Goal: Task Accomplishment & Management: Manage account settings

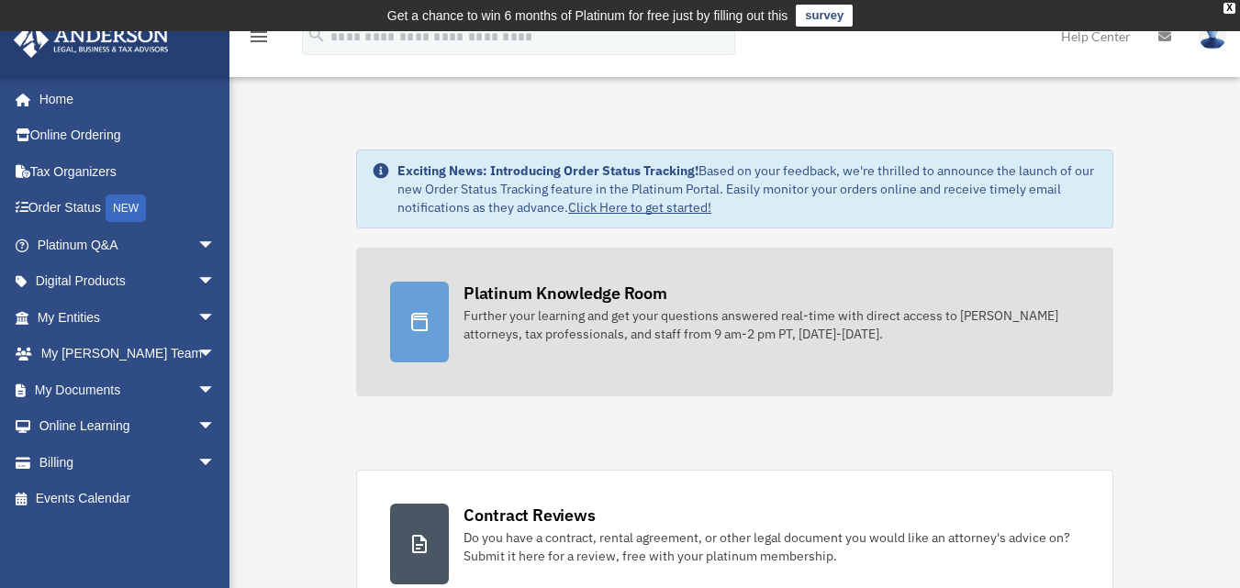
click at [553, 319] on div "Further your learning and get your questions answered real-time with direct acc…" at bounding box center [771, 325] width 616 height 37
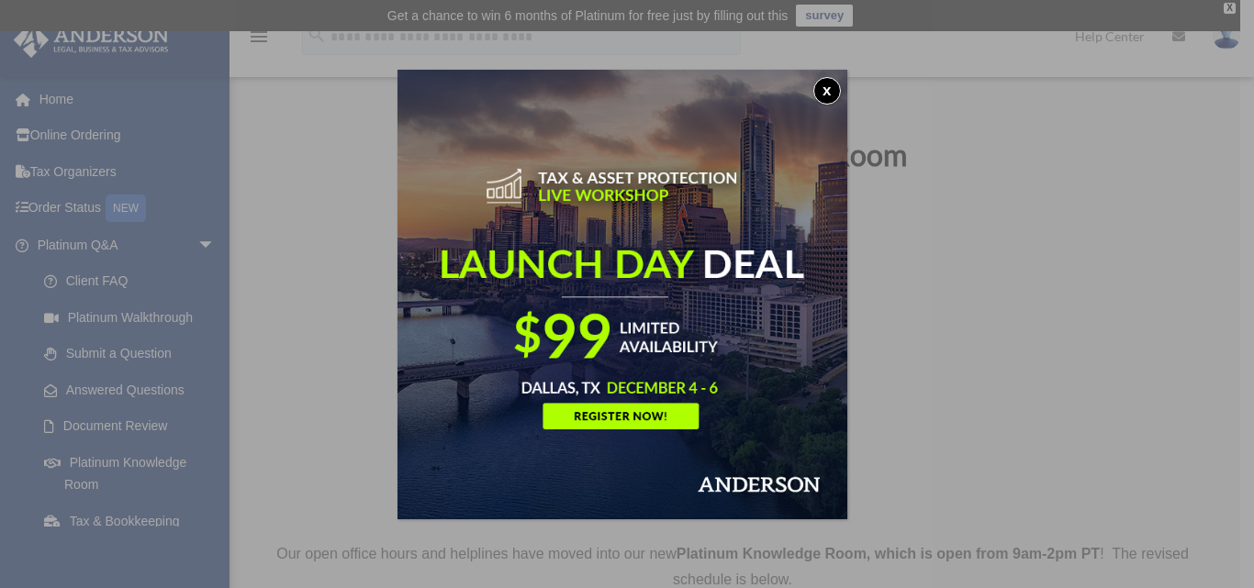
click at [827, 93] on button "x" at bounding box center [827, 91] width 28 height 28
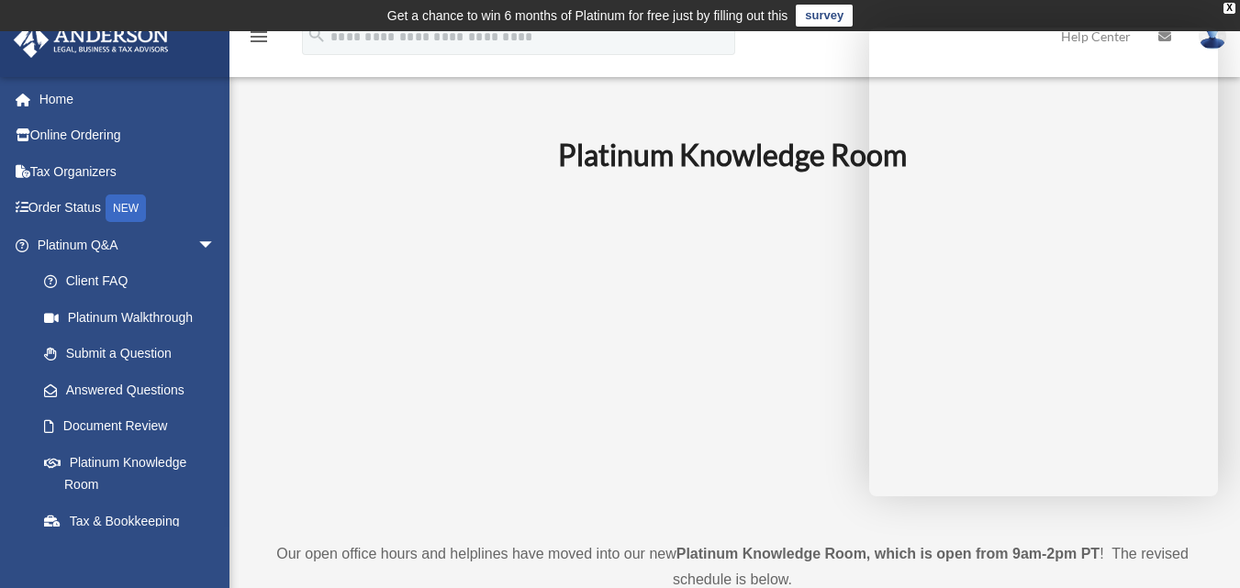
scroll to position [514, 0]
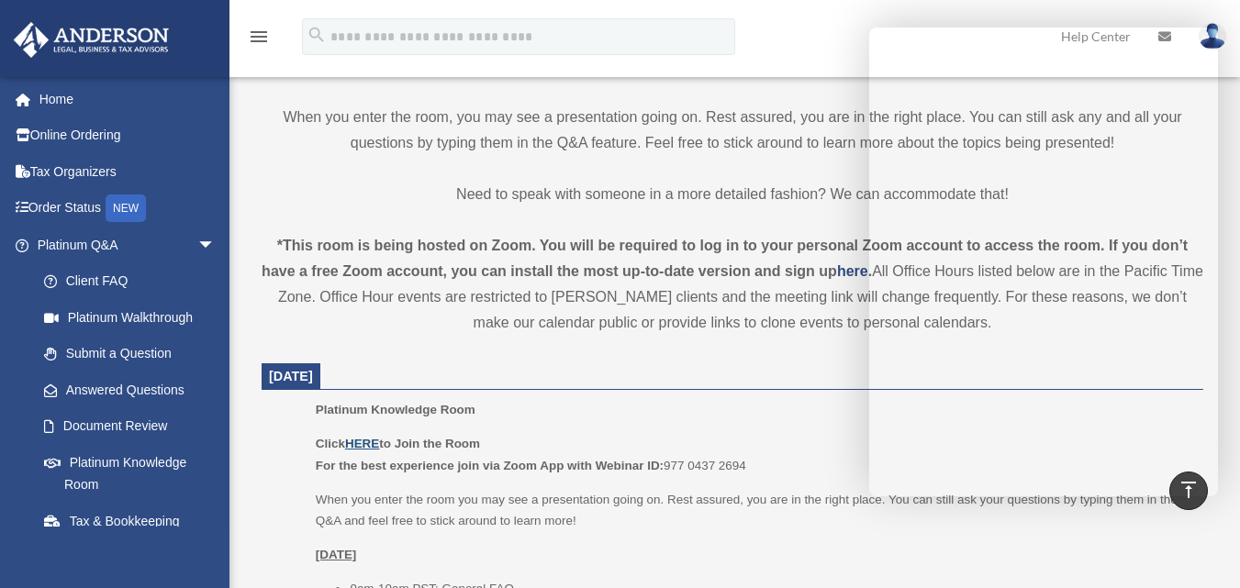
click at [361, 445] on u "HERE" at bounding box center [362, 444] width 34 height 14
click at [796, 37] on div "menu search Site Menu add kevinbuck37@gmail.com My Profile Reset Password Logou…" at bounding box center [620, 45] width 1212 height 62
click at [1211, 26] on img at bounding box center [1213, 36] width 28 height 27
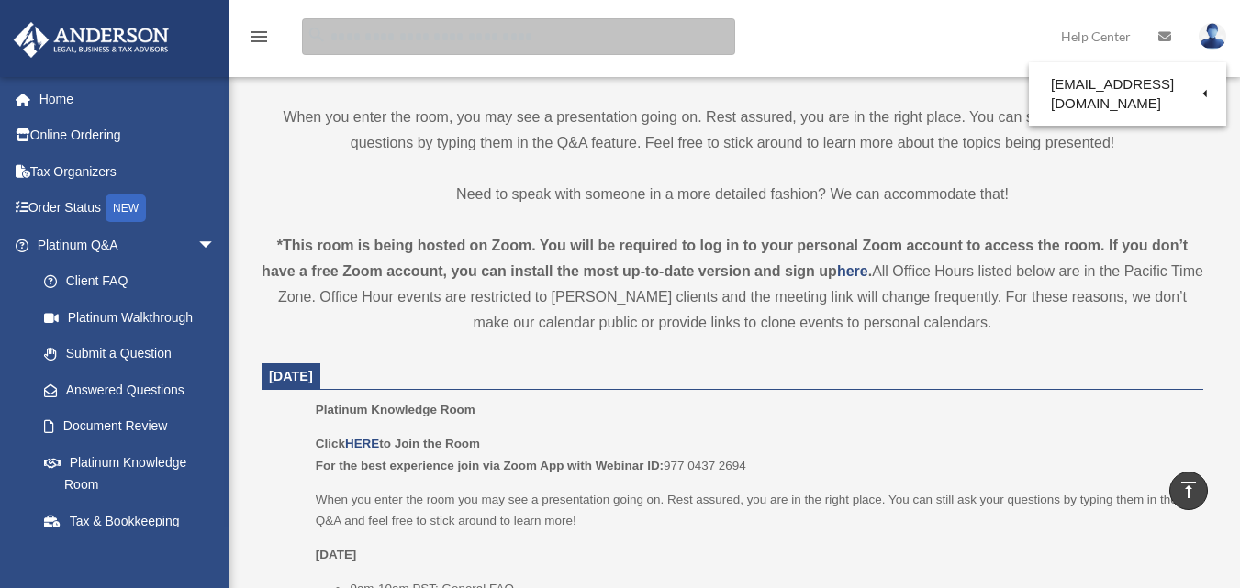
click at [636, 48] on input "search" at bounding box center [518, 36] width 433 height 37
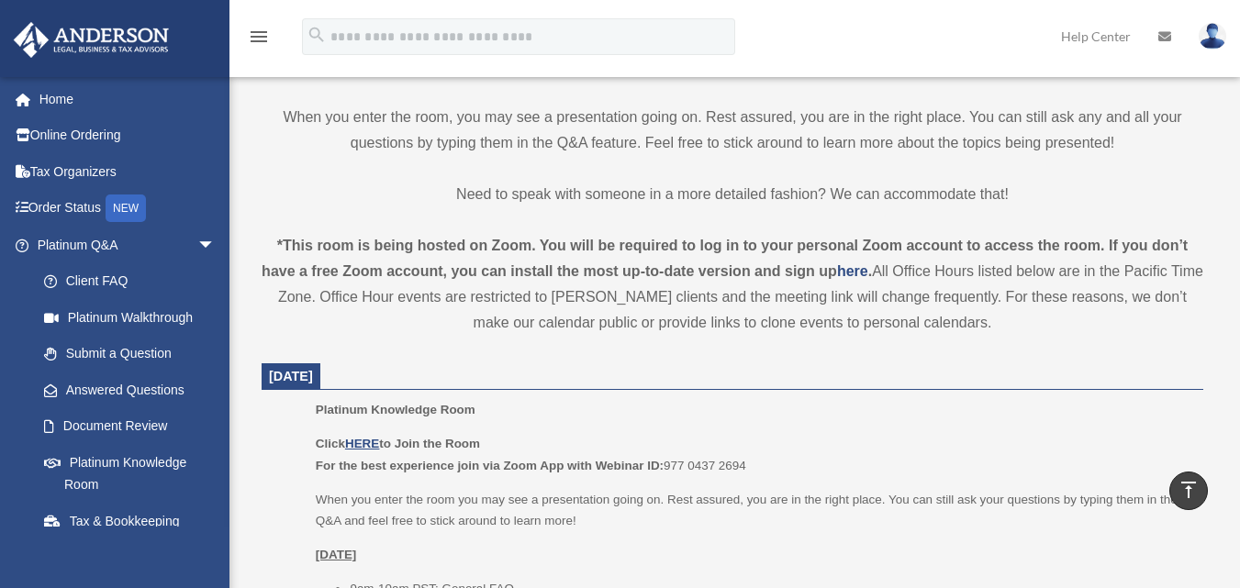
click at [1211, 38] on img at bounding box center [1213, 36] width 28 height 27
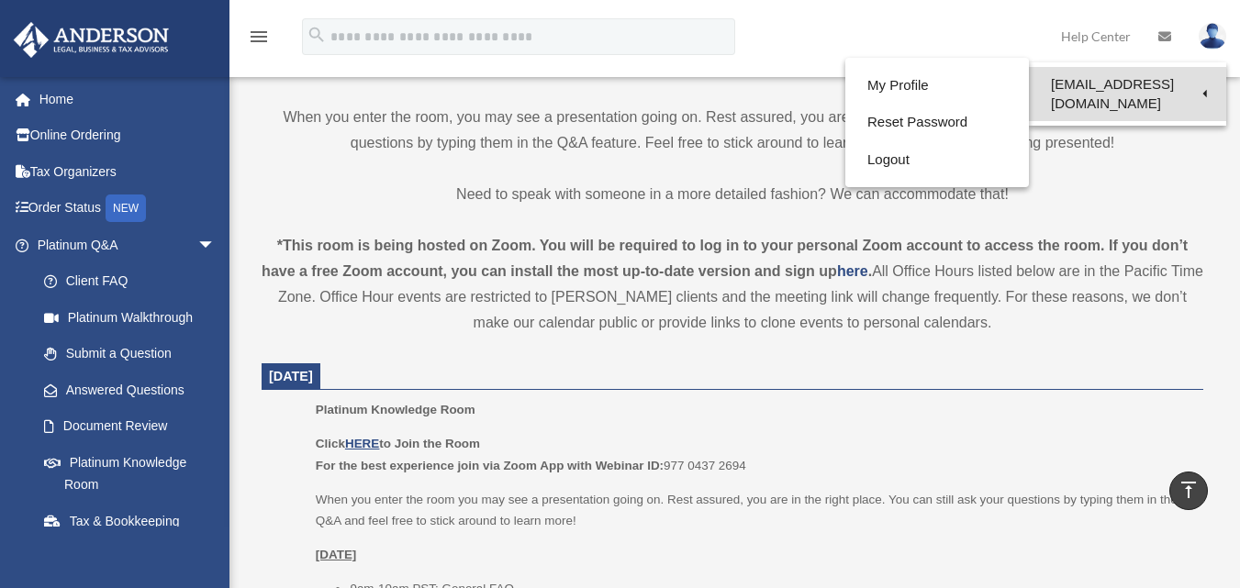
click at [1143, 85] on link "[EMAIL_ADDRESS][DOMAIN_NAME]" at bounding box center [1127, 94] width 197 height 54
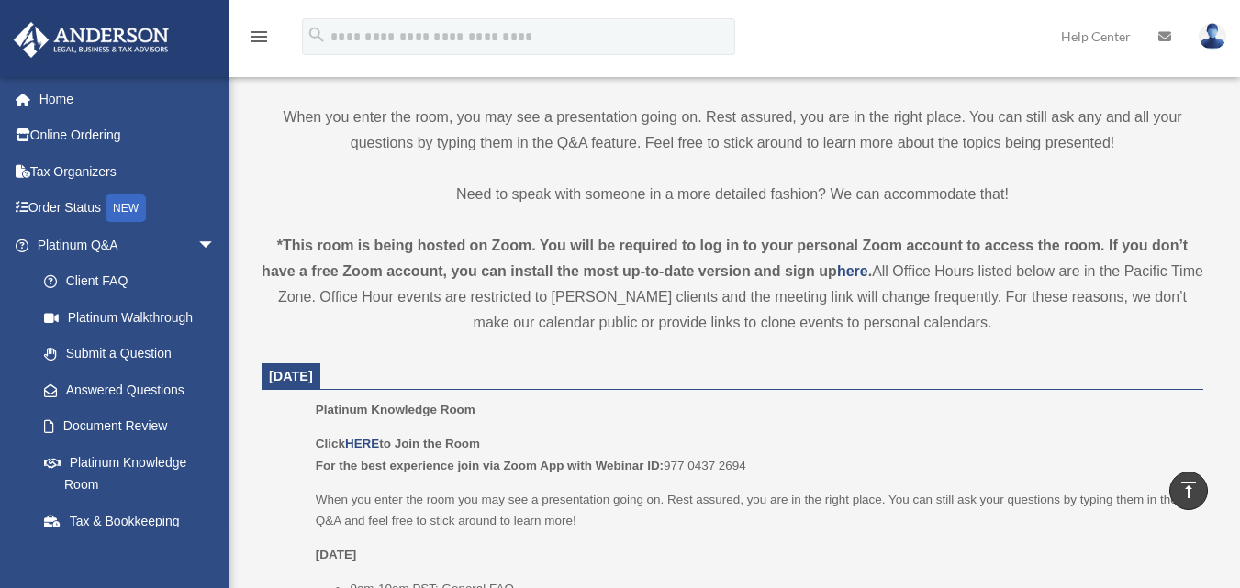
click at [1215, 36] on img at bounding box center [1213, 36] width 28 height 27
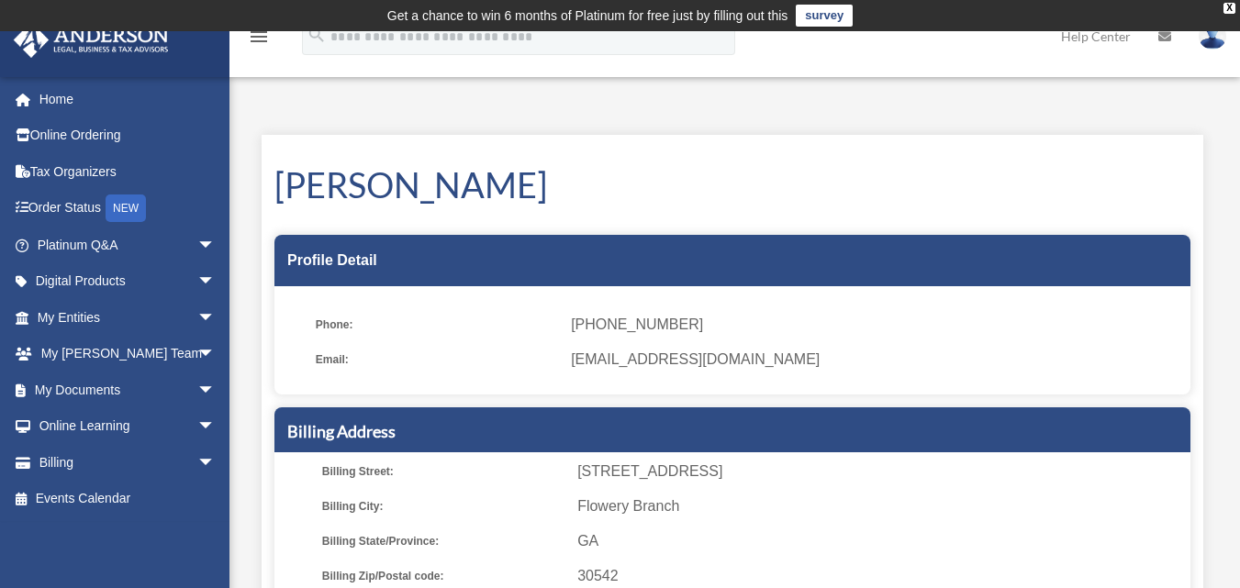
click at [1218, 41] on img at bounding box center [1213, 36] width 28 height 27
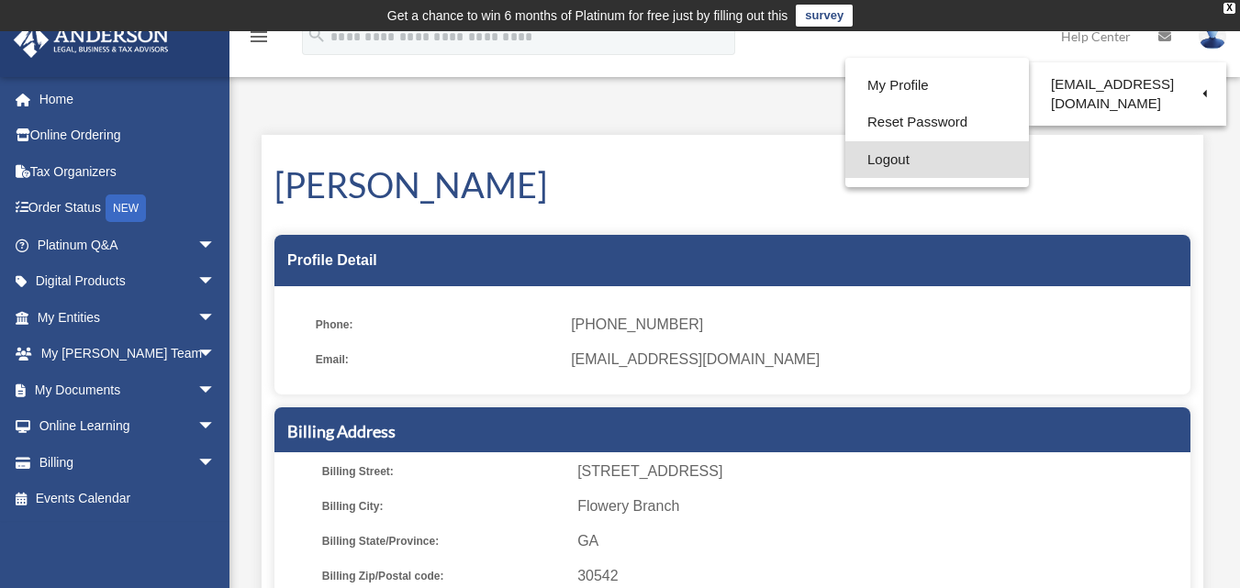
click at [890, 162] on link "Logout" at bounding box center [937, 160] width 184 height 38
